Goal: Navigation & Orientation: Find specific page/section

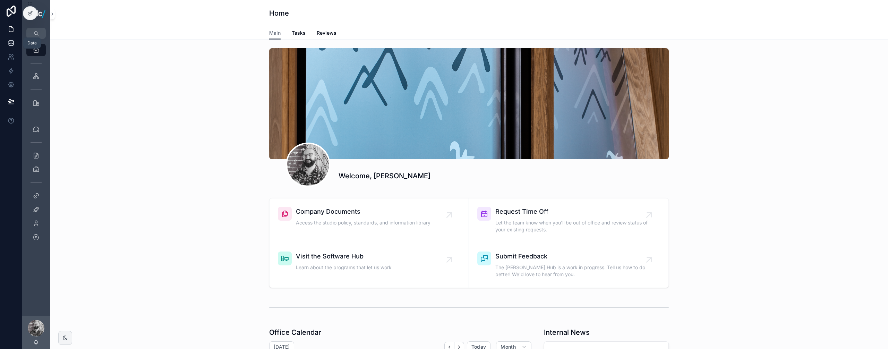
click at [8, 41] on icon at bounding box center [11, 43] width 7 height 7
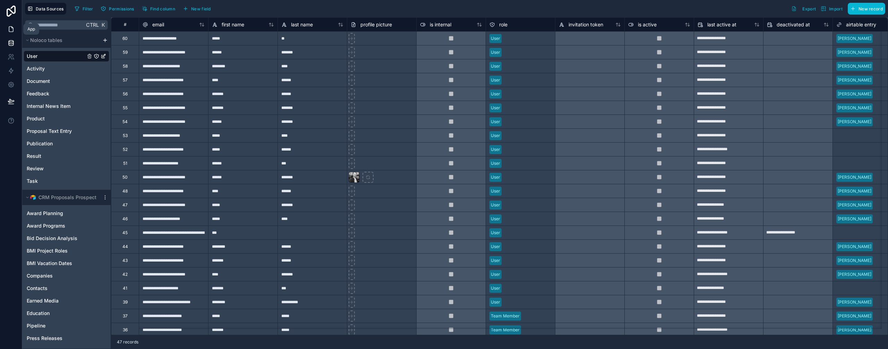
click at [8, 29] on icon at bounding box center [11, 29] width 7 height 7
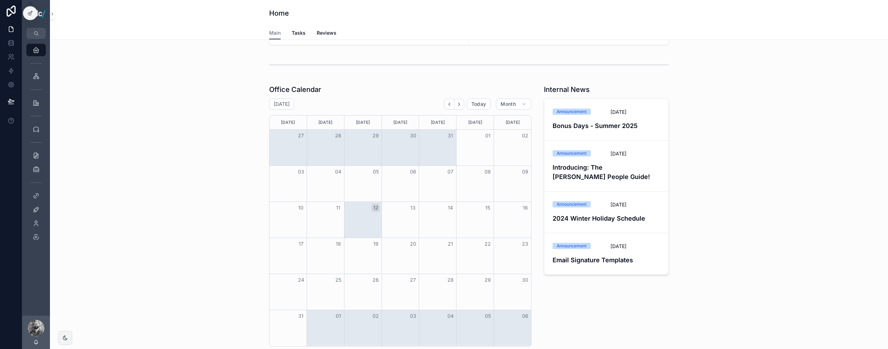
scroll to position [277, 0]
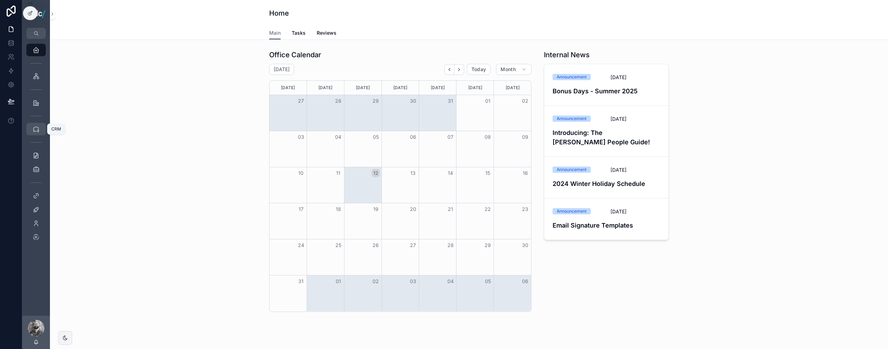
click at [38, 129] on icon "scrollable content" at bounding box center [36, 129] width 7 height 7
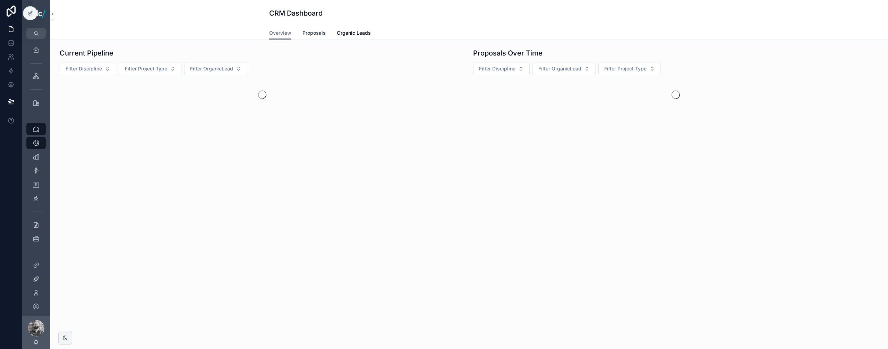
click at [213, 32] on span "Proposals" at bounding box center [313, 32] width 23 height 7
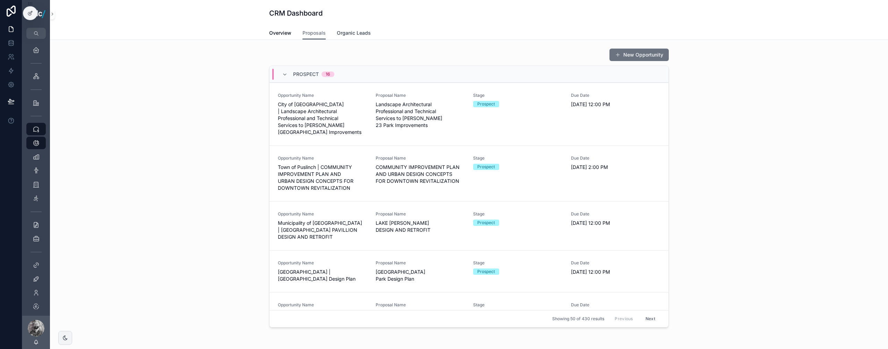
click at [213, 34] on span "Organic Leads" at bounding box center [354, 32] width 34 height 7
